Goal: Transaction & Acquisition: Subscribe to service/newsletter

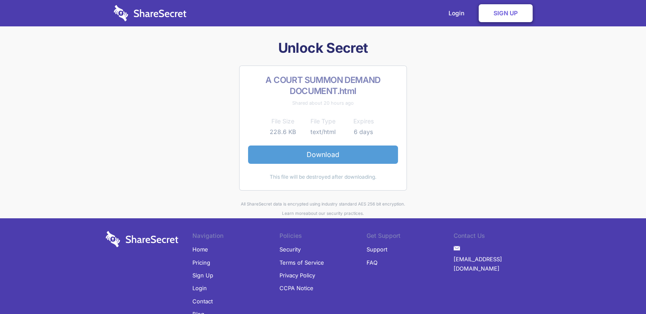
click at [319, 153] on link "Download" at bounding box center [323, 154] width 150 height 18
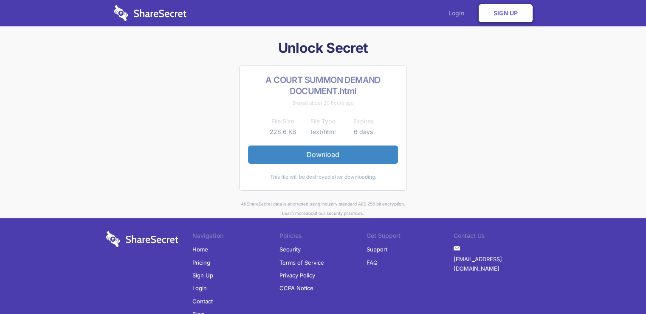
click at [458, 15] on link "Login" at bounding box center [458, 13] width 37 height 26
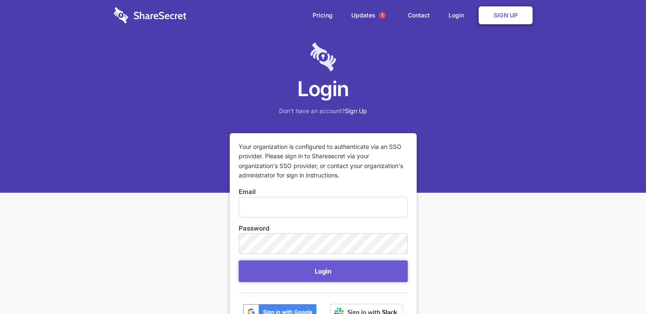
click at [252, 207] on input "Email" at bounding box center [323, 207] width 169 height 20
type input "[EMAIL_ADDRESS][DOMAIN_NAME]"
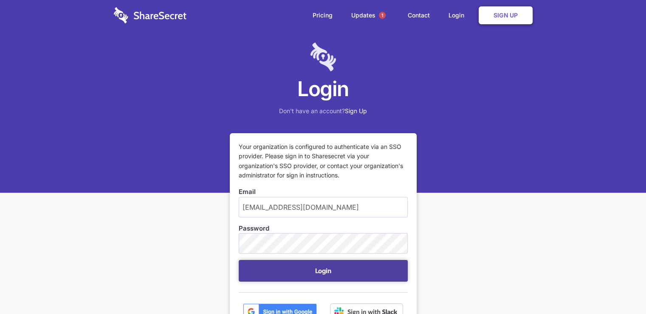
click at [308, 272] on button "Login" at bounding box center [323, 271] width 169 height 22
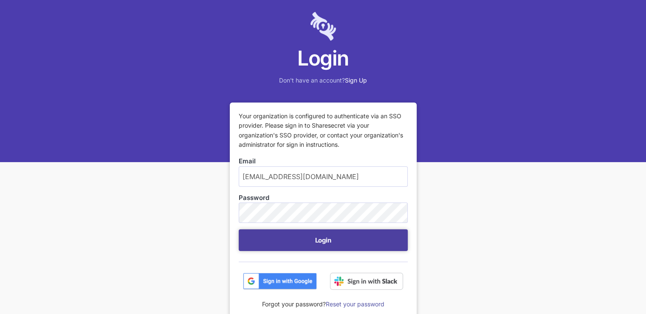
scroll to position [85, 0]
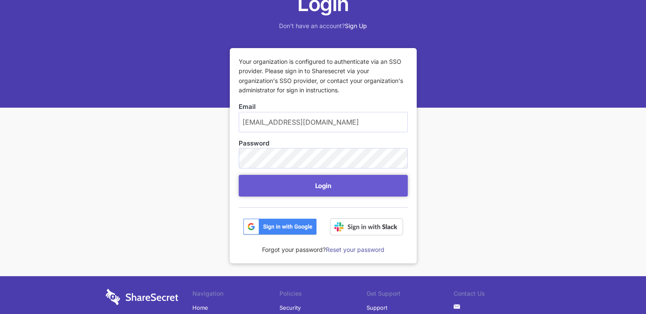
click at [280, 228] on img at bounding box center [280, 226] width 74 height 17
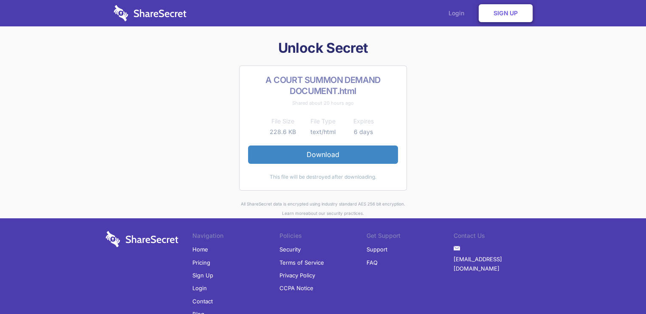
click at [459, 16] on link "Login" at bounding box center [458, 13] width 37 height 26
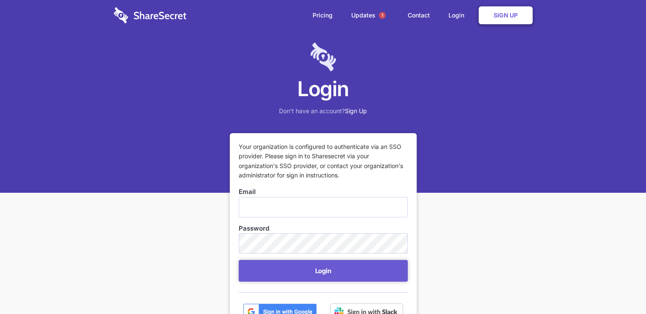
click at [247, 209] on input "Email" at bounding box center [323, 207] width 169 height 20
type input "[EMAIL_ADDRESS][DOMAIN_NAME]"
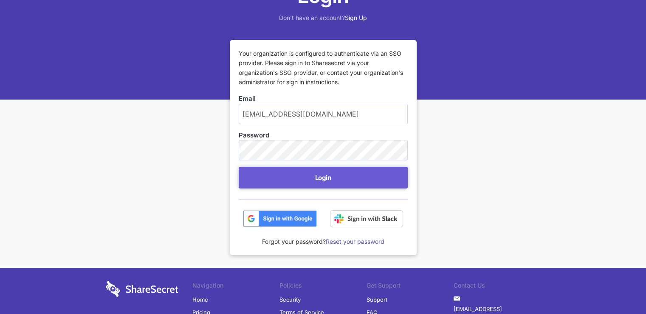
scroll to position [127, 0]
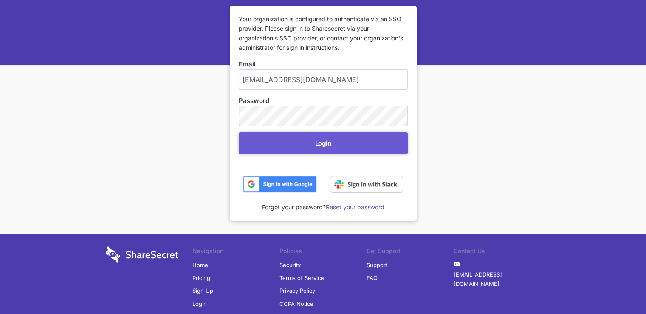
click at [349, 206] on link "Reset your password" at bounding box center [355, 206] width 59 height 7
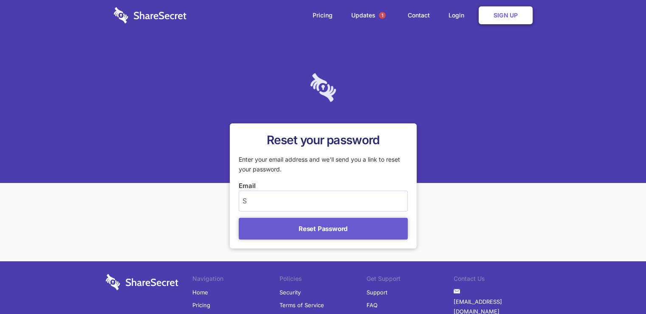
type input "[EMAIL_ADDRESS][DOMAIN_NAME]"
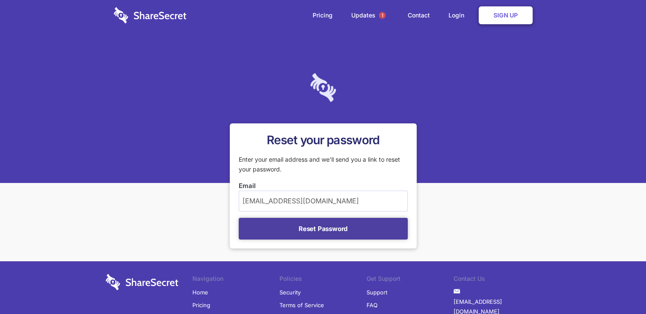
click at [322, 231] on button "Reset Password" at bounding box center [323, 229] width 169 height 22
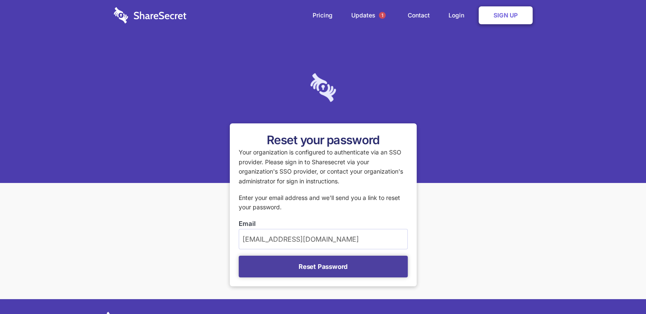
click at [320, 265] on button "Reset Password" at bounding box center [323, 266] width 169 height 22
click at [319, 267] on button "Reset Password" at bounding box center [323, 266] width 169 height 22
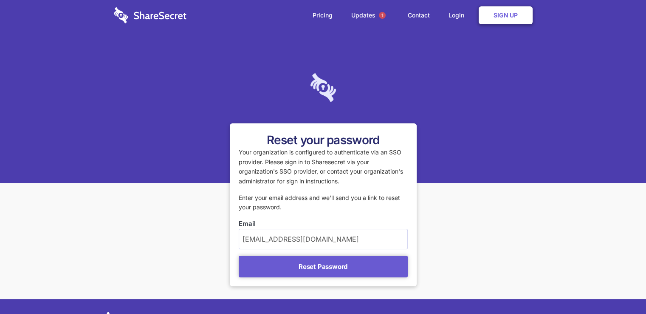
click at [319, 267] on button "Reset Password" at bounding box center [323, 266] width 169 height 22
click at [425, 18] on link "Contact" at bounding box center [418, 15] width 39 height 26
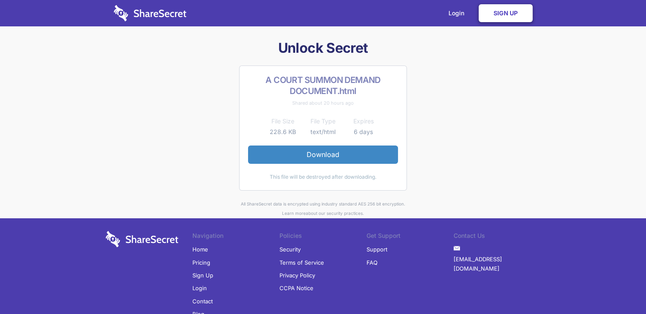
click at [504, 16] on link "Sign Up" at bounding box center [506, 13] width 54 height 18
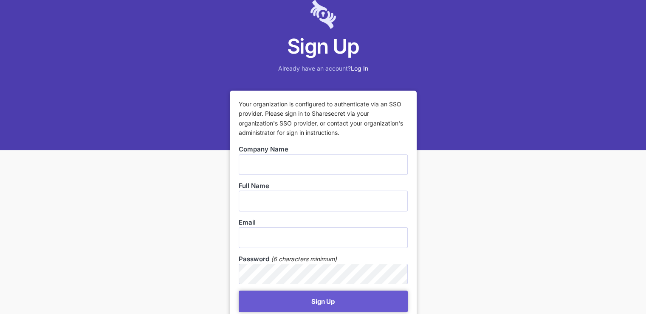
scroll to position [85, 0]
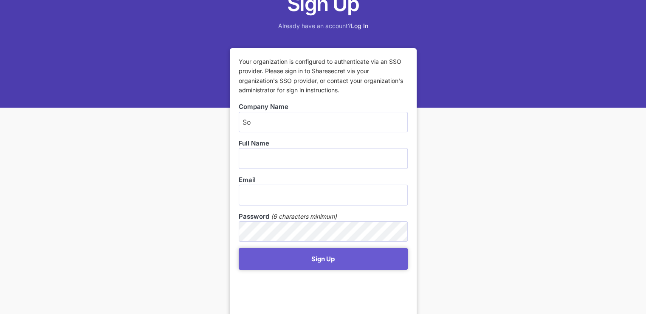
type input "Soltech"
click at [271, 156] on input "text" at bounding box center [323, 158] width 169 height 20
type input "[PERSON_NAME]"
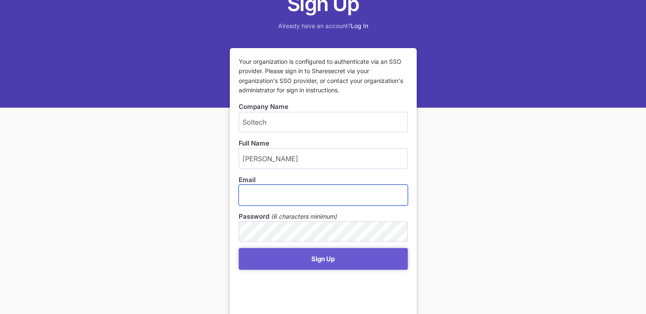
click at [278, 192] on input "email" at bounding box center [323, 194] width 169 height 20
type input "[EMAIL_ADDRESS][DOMAIN_NAME]"
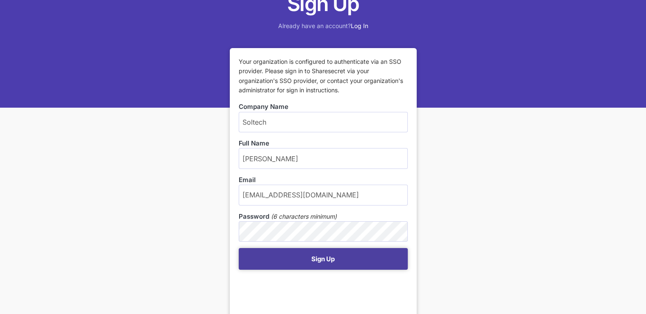
click at [312, 260] on button "Sign Up" at bounding box center [323, 259] width 169 height 22
